Goal: Find specific page/section: Find specific page/section

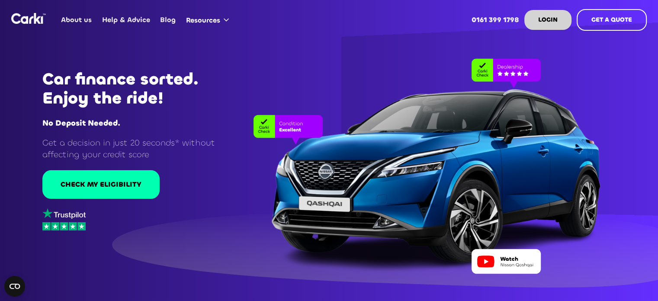
click at [81, 22] on link "About us" at bounding box center [76, 20] width 41 height 34
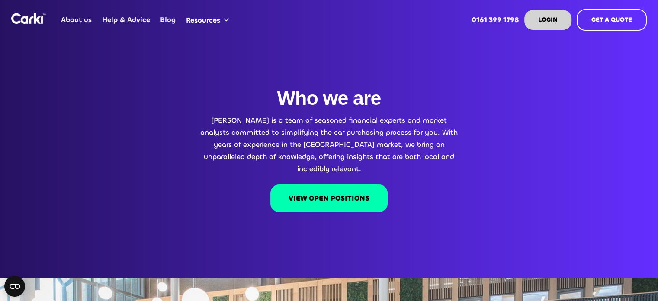
drag, startPoint x: 253, startPoint y: 209, endPoint x: 248, endPoint y: 201, distance: 8.9
click at [248, 201] on div "Who we are Carki is a team of seasoned financial experts and market analysts co…" at bounding box center [329, 182] width 658 height 191
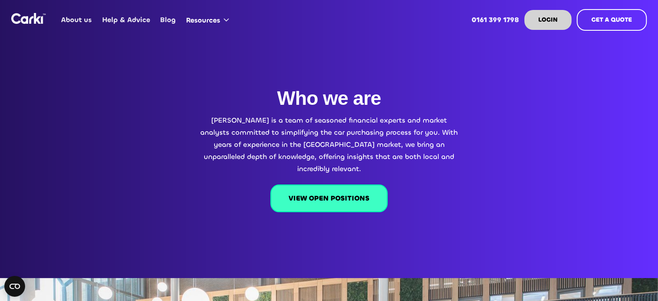
click at [319, 192] on link "VIEW OPEN POSITIONS" at bounding box center [328, 198] width 117 height 28
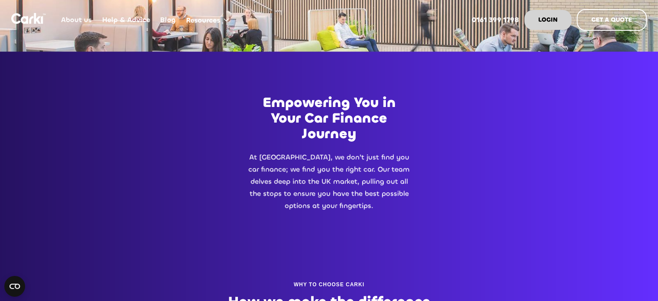
scroll to position [408, 0]
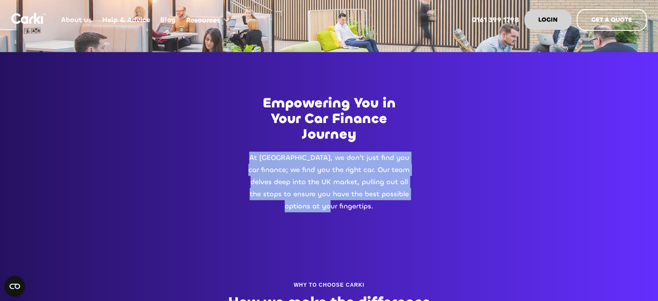
drag, startPoint x: 249, startPoint y: 143, endPoint x: 351, endPoint y: 200, distance: 116.3
click at [351, 200] on div "At Carki, we don't just find you car finance; we find you the right car. Our te…" at bounding box center [329, 183] width 166 height 65
copy p "At Carki, we don't just find you car finance; we find you the right car. Our te…"
